Goal: Task Accomplishment & Management: Complete application form

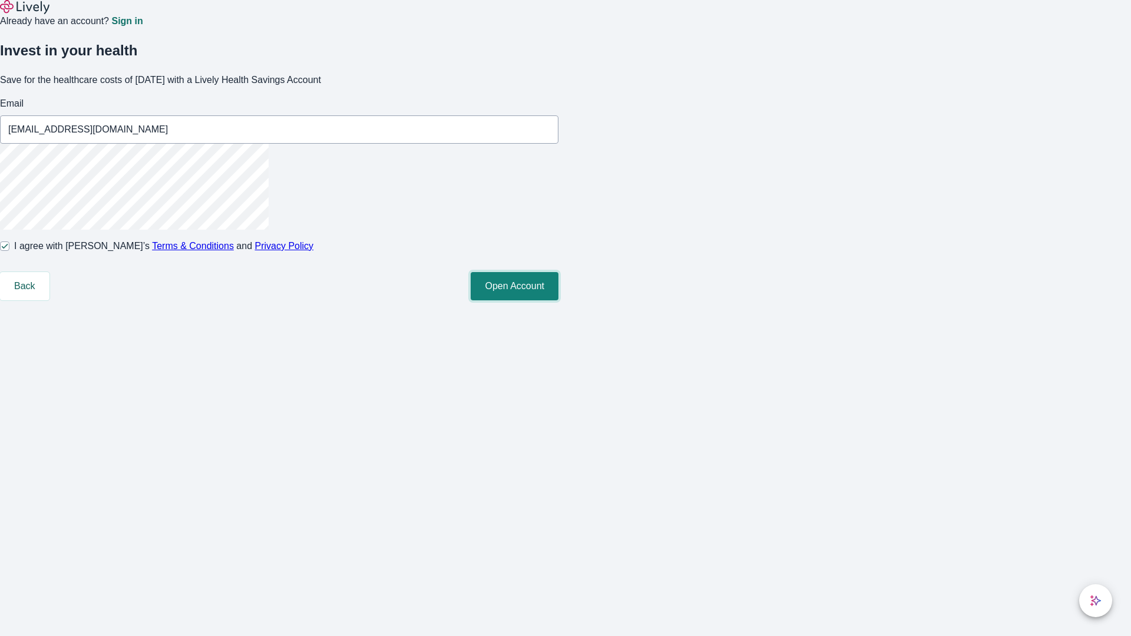
click at [559, 300] on button "Open Account" at bounding box center [515, 286] width 88 height 28
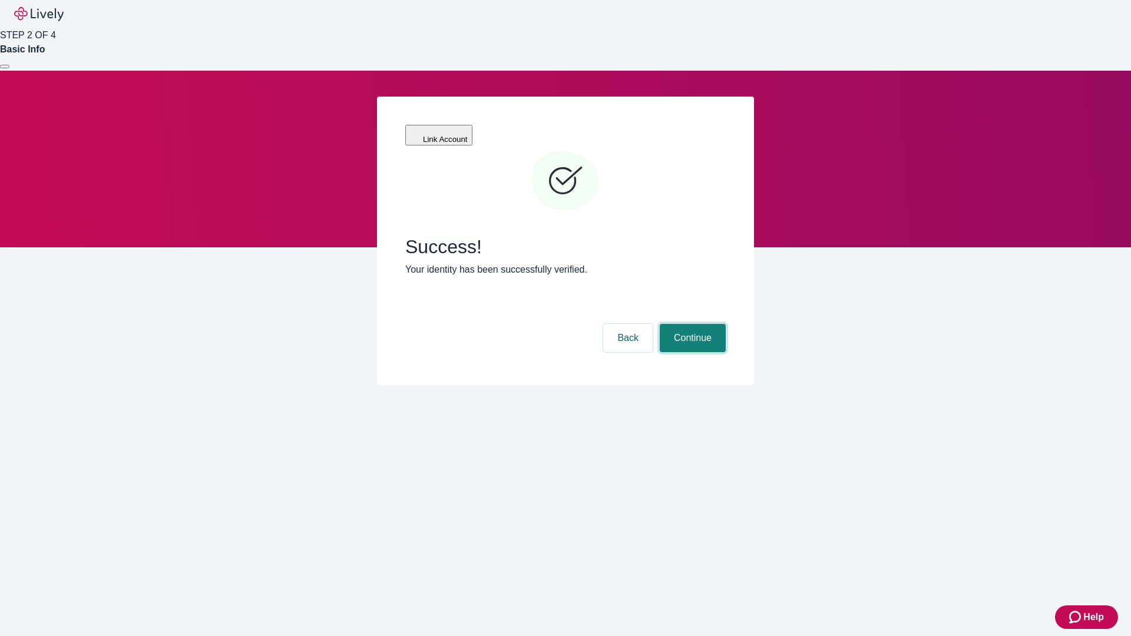
click at [691, 324] on button "Continue" at bounding box center [693, 338] width 66 height 28
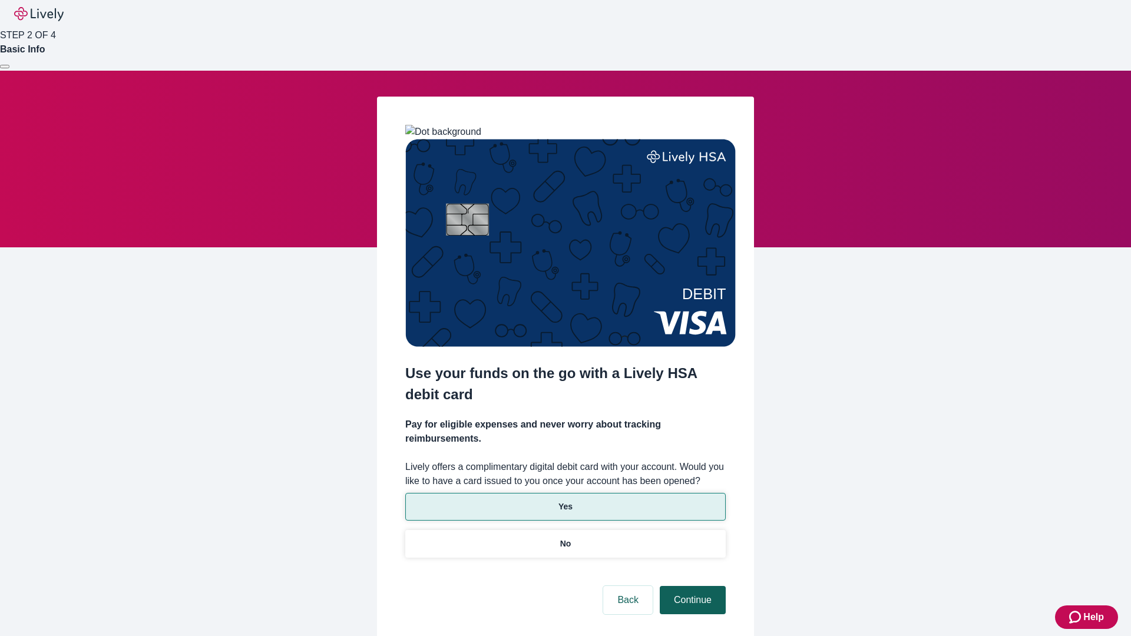
click at [565, 538] on p "No" at bounding box center [565, 544] width 11 height 12
click at [691, 586] on button "Continue" at bounding box center [693, 600] width 66 height 28
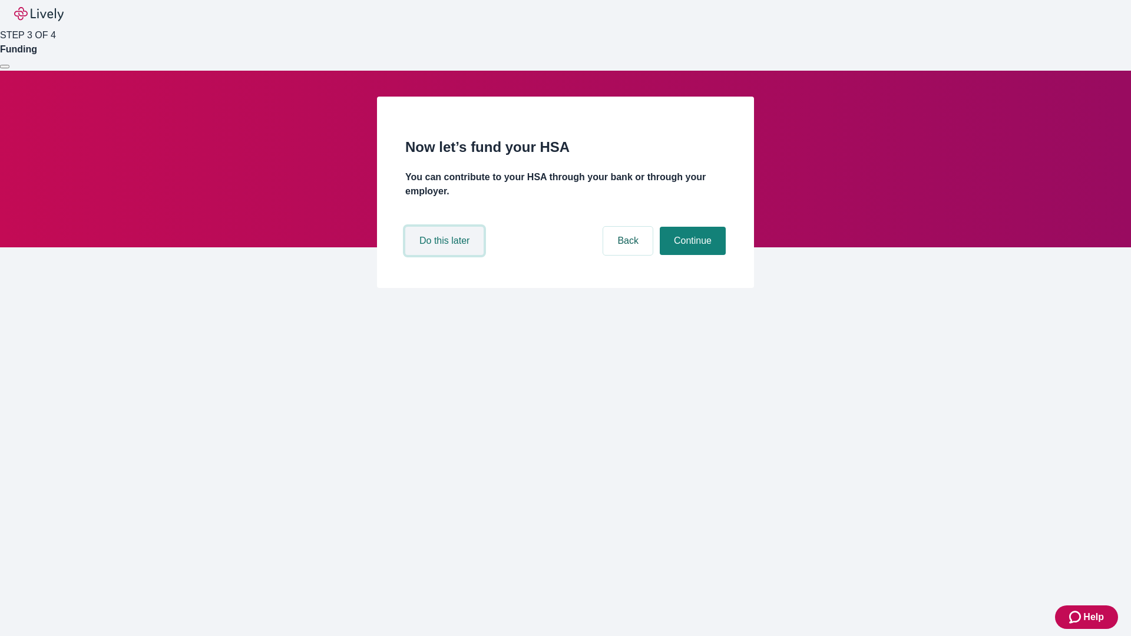
click at [446, 255] on button "Do this later" at bounding box center [444, 241] width 78 height 28
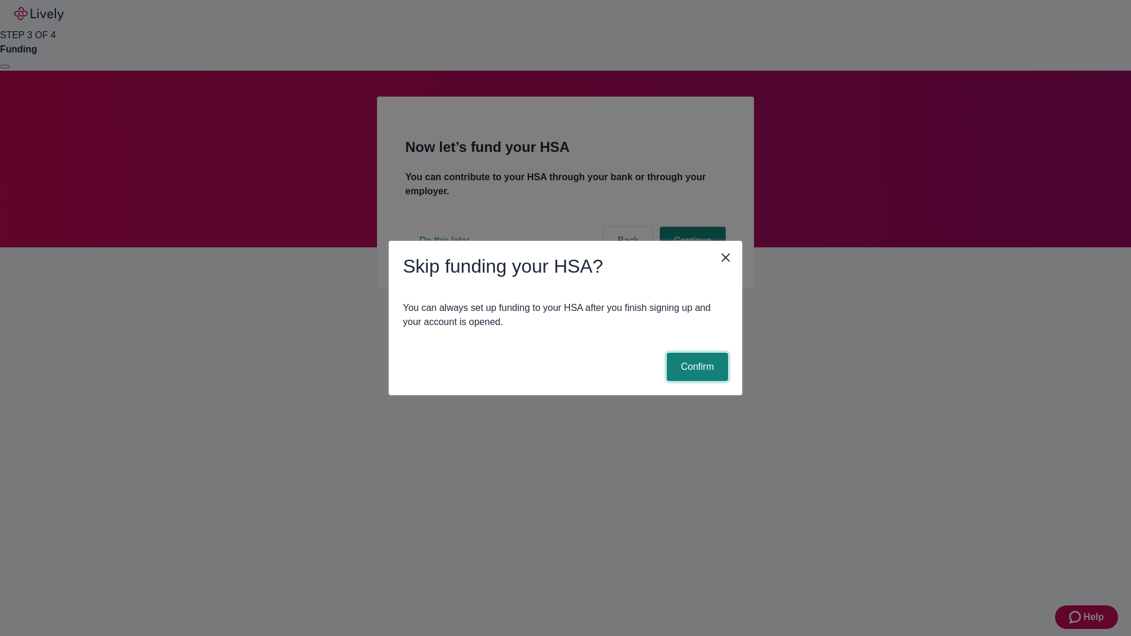
click at [696, 367] on button "Confirm" at bounding box center [697, 367] width 61 height 28
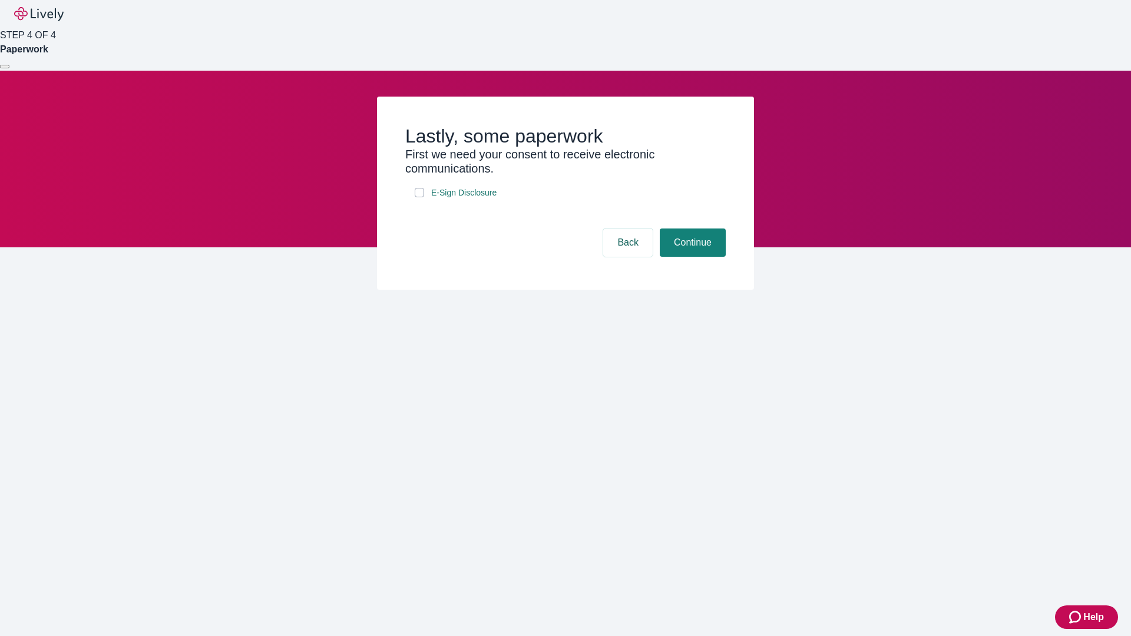
click at [419, 197] on input "E-Sign Disclosure" at bounding box center [419, 192] width 9 height 9
checkbox input "true"
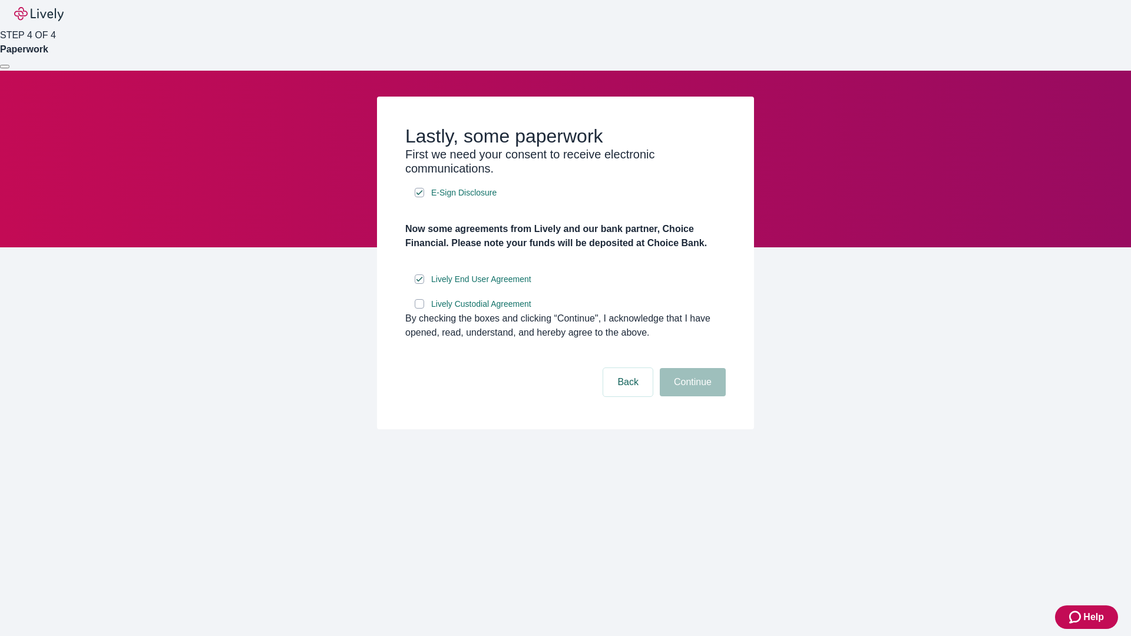
click at [419, 309] on input "Lively Custodial Agreement" at bounding box center [419, 303] width 9 height 9
checkbox input "true"
click at [691, 397] on button "Continue" at bounding box center [693, 382] width 66 height 28
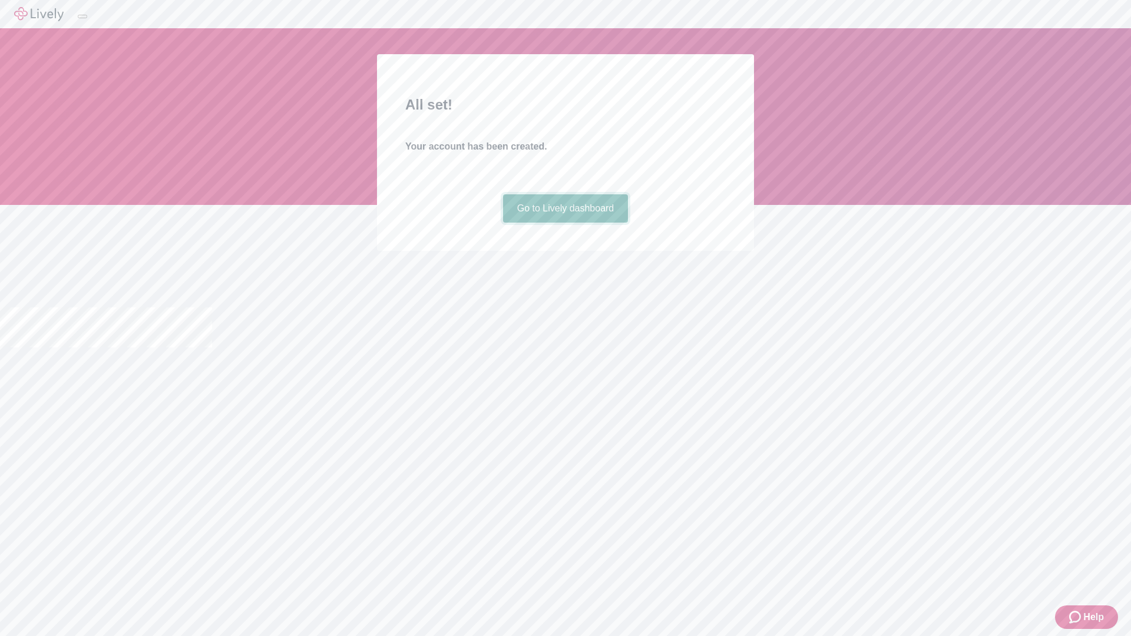
click at [565, 223] on link "Go to Lively dashboard" at bounding box center [565, 208] width 125 height 28
